Goal: Navigation & Orientation: Find specific page/section

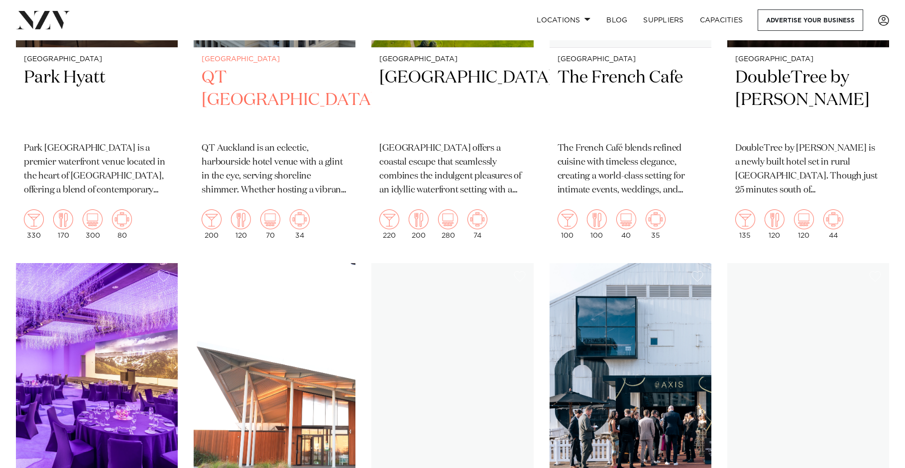
scroll to position [3234, 0]
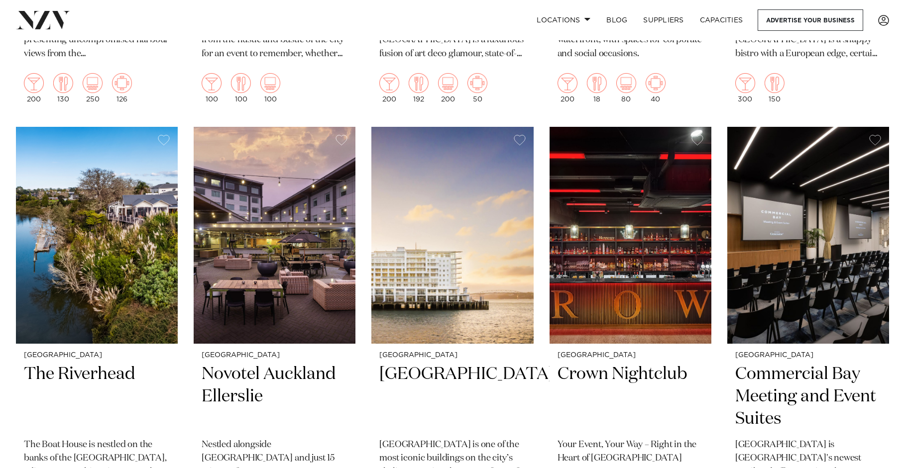
scroll to position [1642, 0]
